Goal: Task Accomplishment & Management: Manage account settings

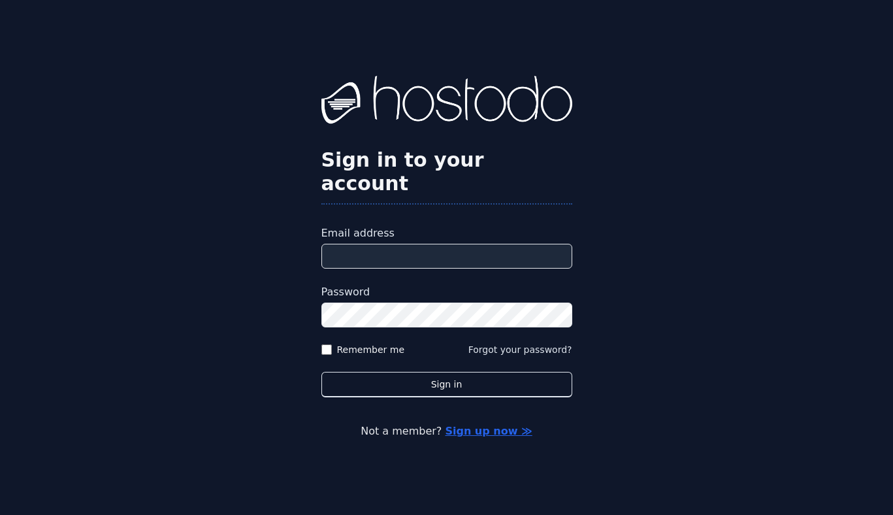
click at [380, 253] on input "Email address" at bounding box center [446, 256] width 251 height 25
type input "**********"
click at [381, 343] on label "Remember me" at bounding box center [371, 349] width 68 height 13
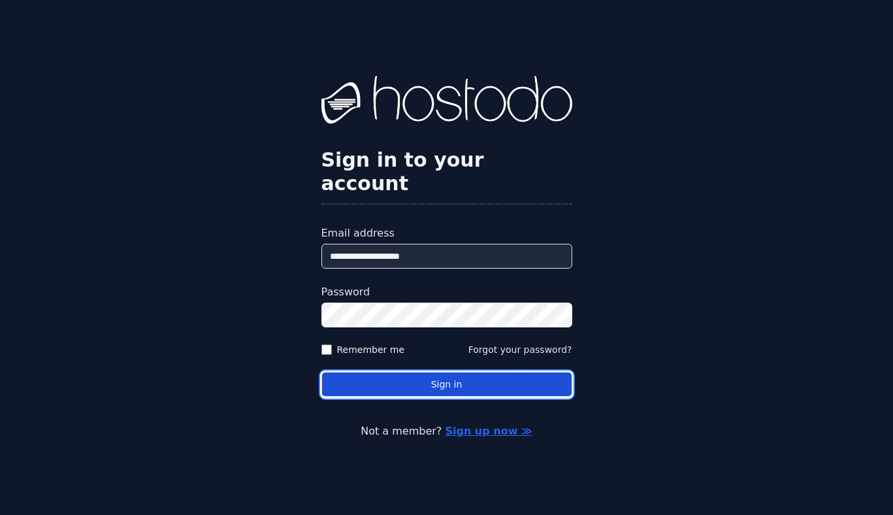
click at [395, 372] on button "Sign in" at bounding box center [446, 384] width 251 height 25
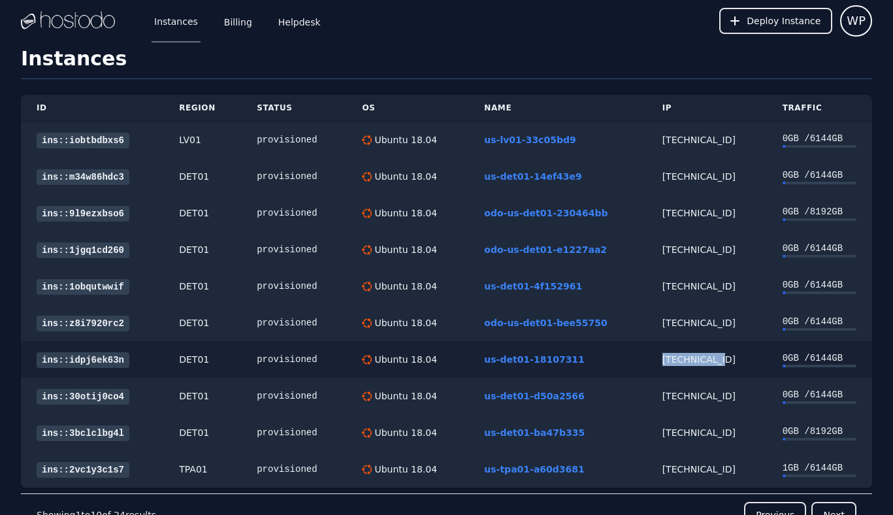
click at [76, 359] on link "ins::idpj6ek63n" at bounding box center [83, 360] width 93 height 16
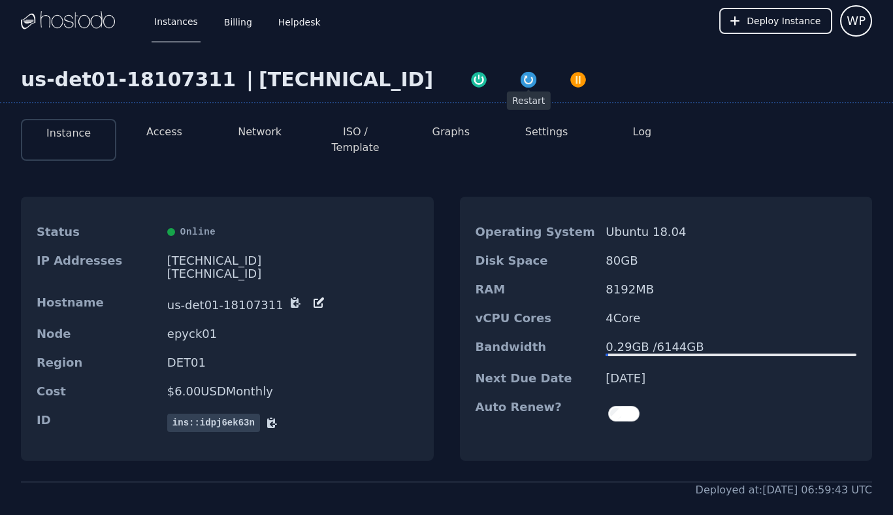
click at [519, 72] on img "button" at bounding box center [528, 80] width 18 height 18
